Goal: Task Accomplishment & Management: Complete application form

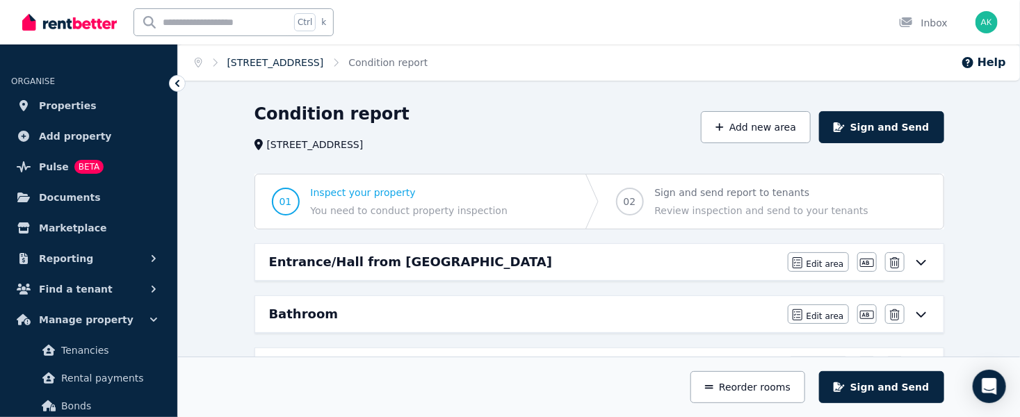
click at [298, 61] on link "[STREET_ADDRESS]" at bounding box center [275, 62] width 97 height 11
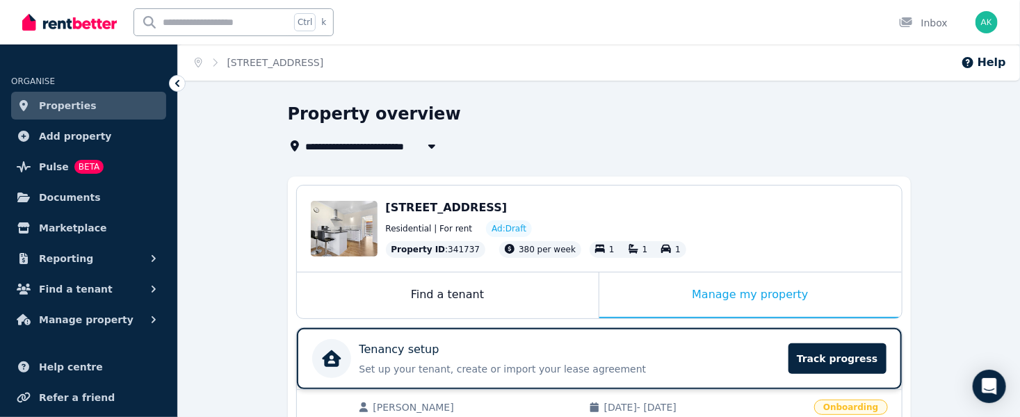
click at [394, 350] on p "Tenancy setup" at bounding box center [399, 349] width 80 height 17
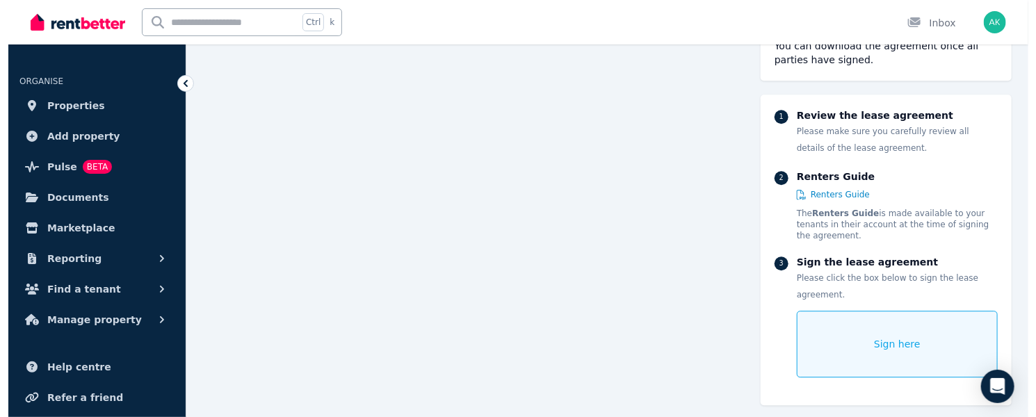
scroll to position [8135, 0]
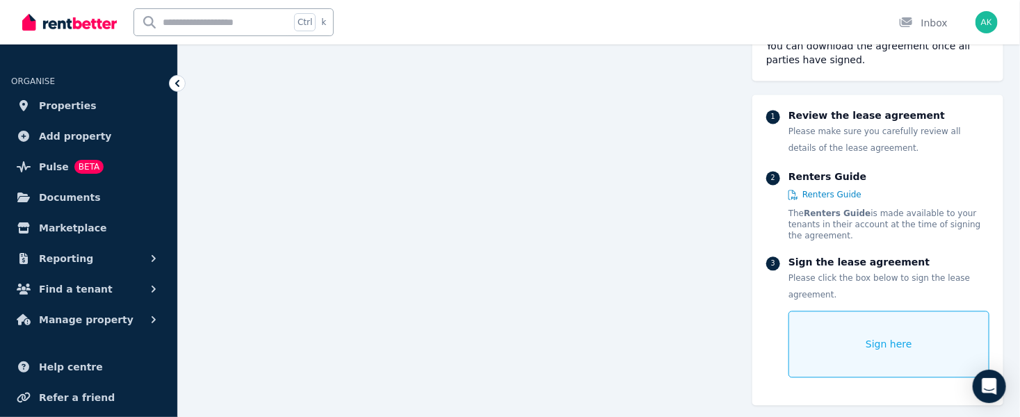
click at [870, 337] on span "Sign here" at bounding box center [889, 344] width 47 height 14
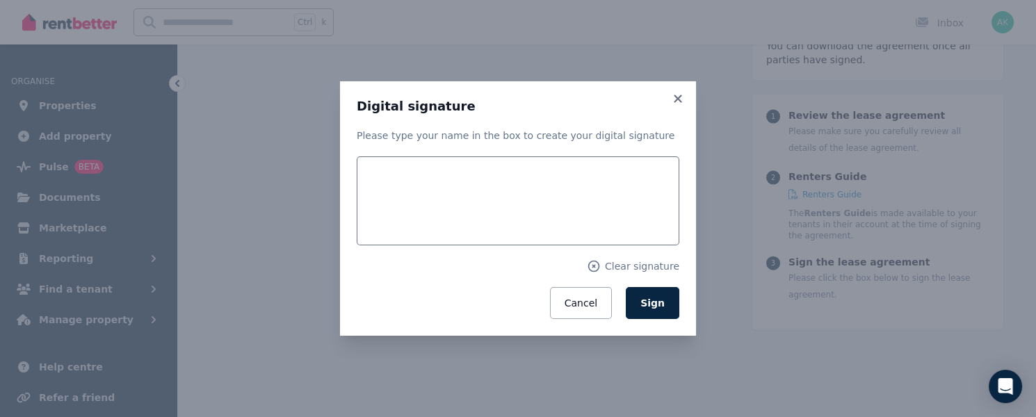
scroll to position [8157, 0]
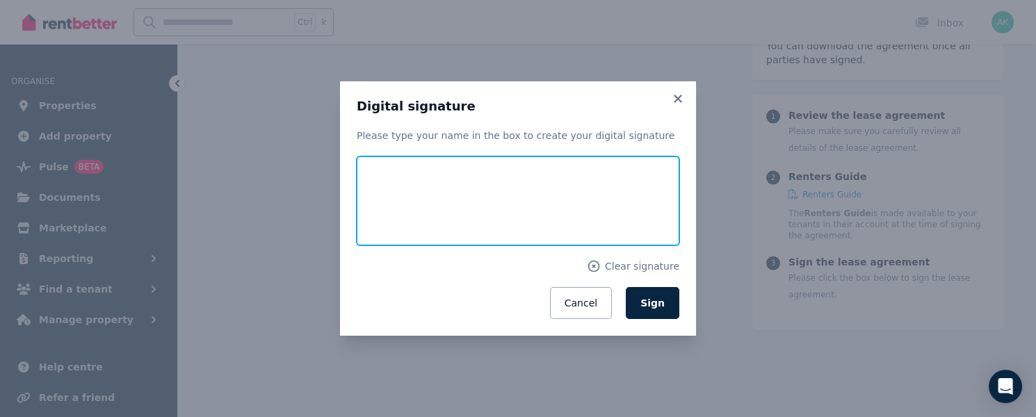
click at [484, 202] on input "text" at bounding box center [518, 200] width 323 height 89
type input "****"
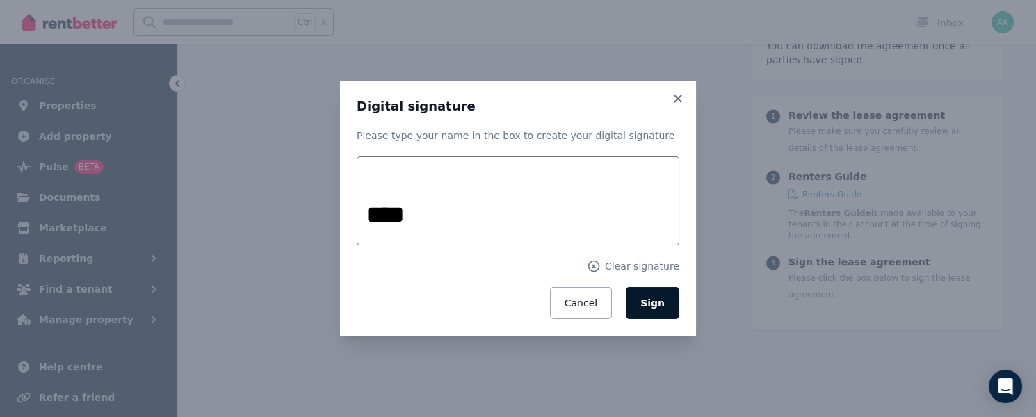
click at [664, 305] on span "Sign" at bounding box center [652, 303] width 24 height 11
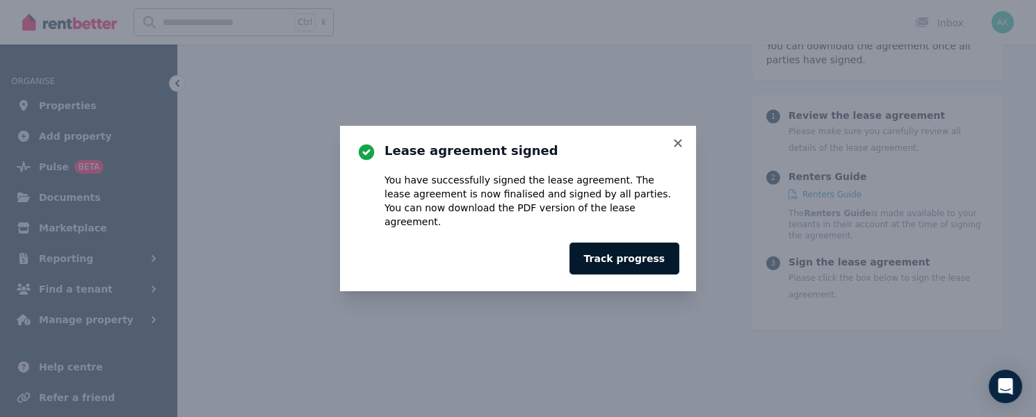
click at [638, 248] on button "Track progress" at bounding box center [624, 259] width 110 height 32
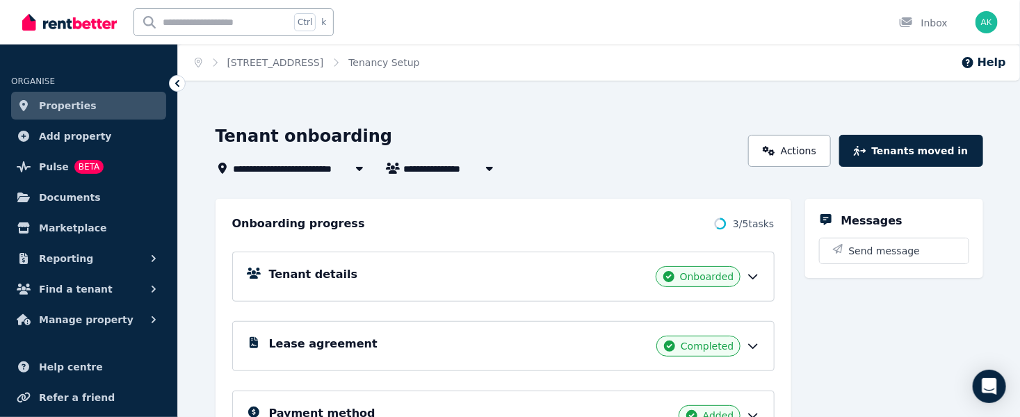
click at [526, 342] on div "Lease agreement Completed" at bounding box center [514, 346] width 491 height 21
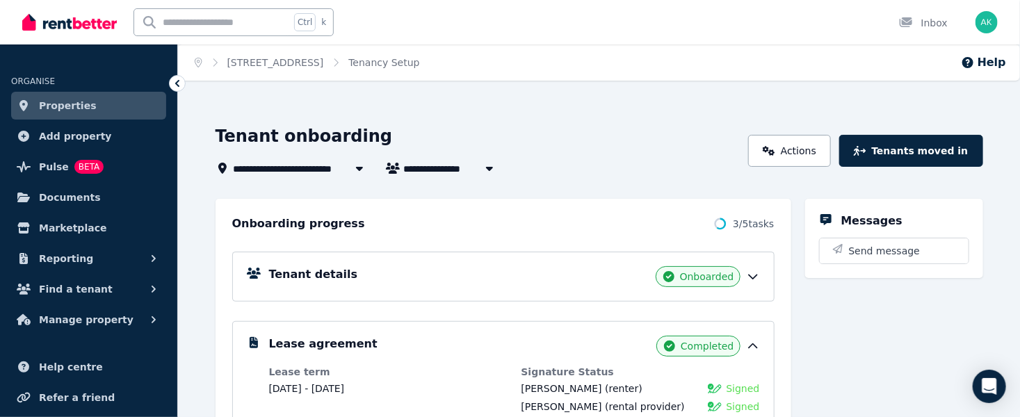
scroll to position [313, 0]
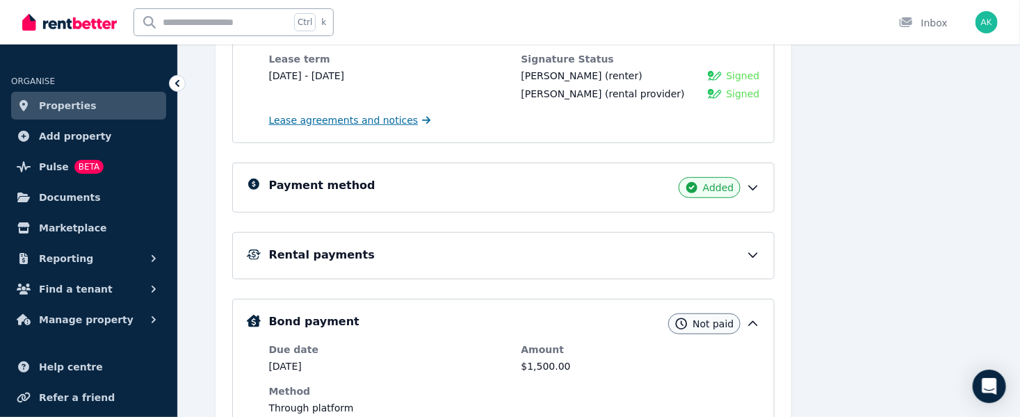
click at [327, 117] on span "Lease agreements and notices" at bounding box center [343, 120] width 149 height 14
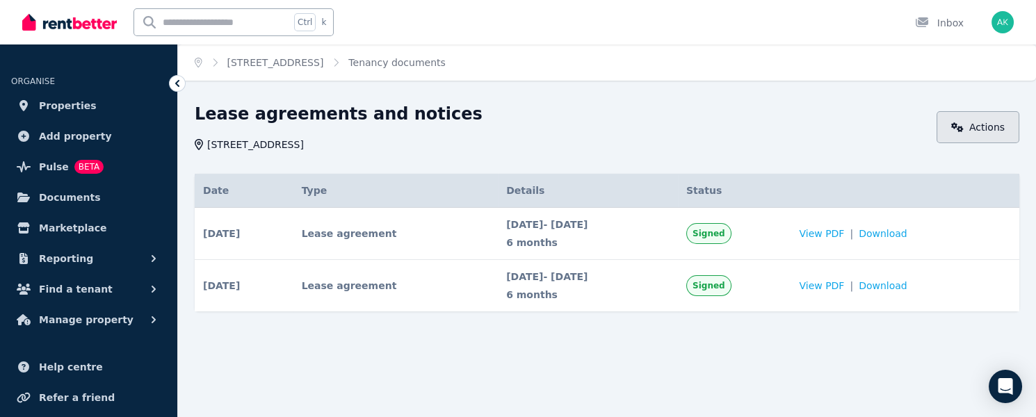
click at [973, 118] on link "Actions" at bounding box center [978, 127] width 83 height 32
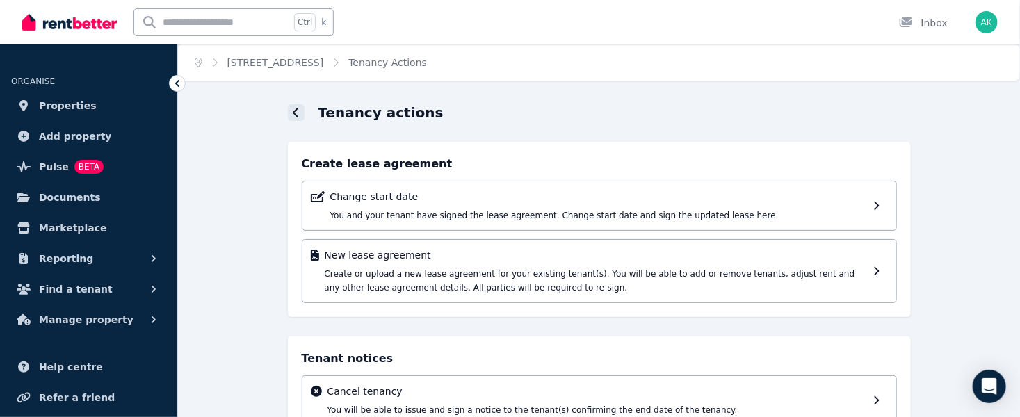
click at [293, 110] on icon at bounding box center [296, 112] width 7 height 11
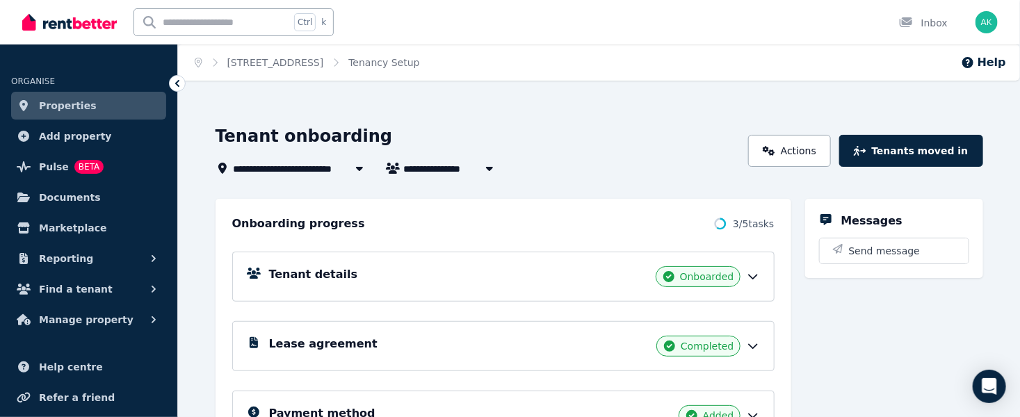
click at [337, 341] on h5 "Lease agreement" at bounding box center [323, 344] width 108 height 17
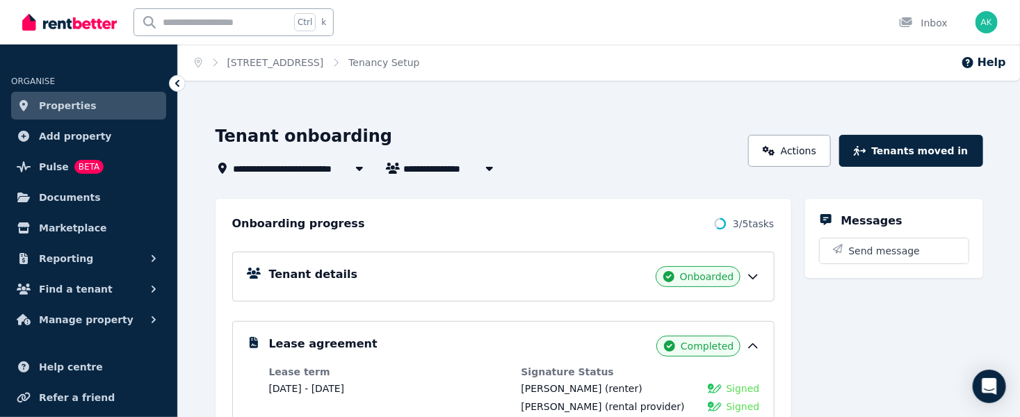
scroll to position [313, 0]
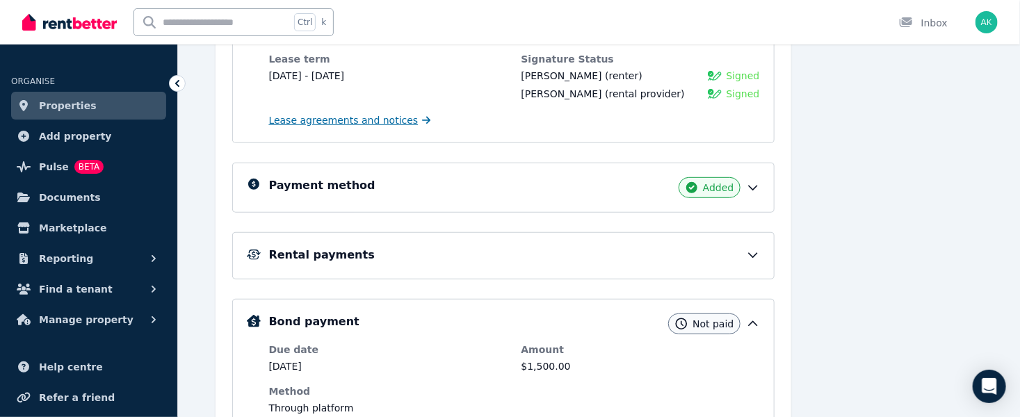
click at [348, 119] on span "Lease agreements and notices" at bounding box center [343, 120] width 149 height 14
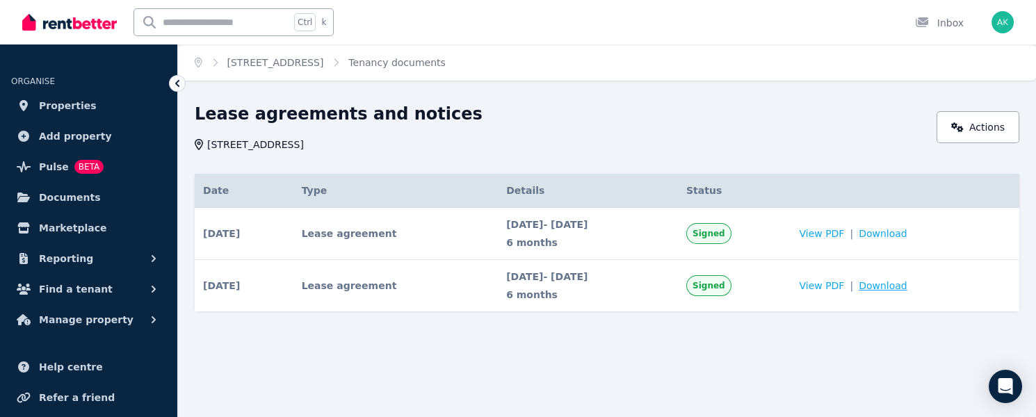
click at [905, 282] on span "Download" at bounding box center [883, 286] width 49 height 14
